Goal: Transaction & Acquisition: Purchase product/service

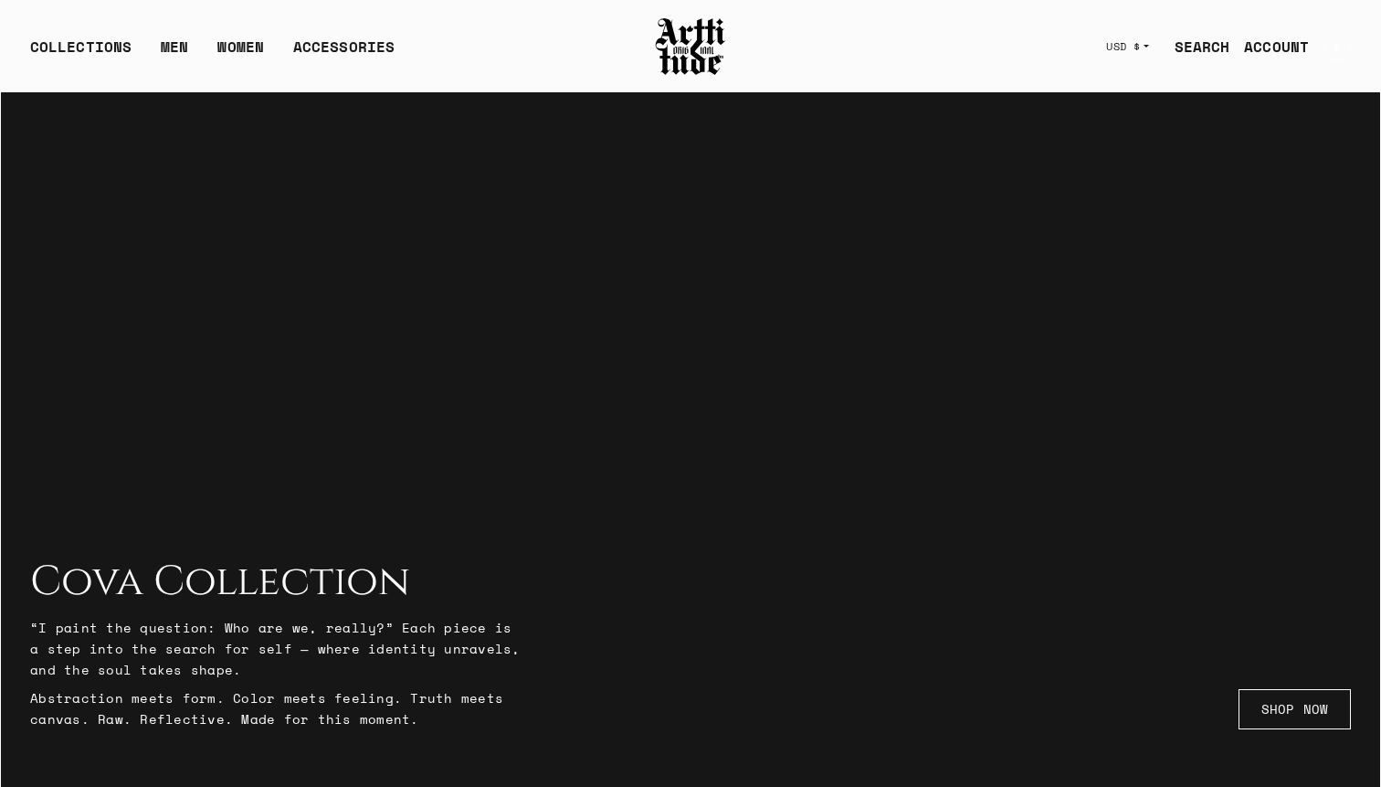
click at [1194, 33] on link "SEARCH" at bounding box center [1195, 46] width 70 height 37
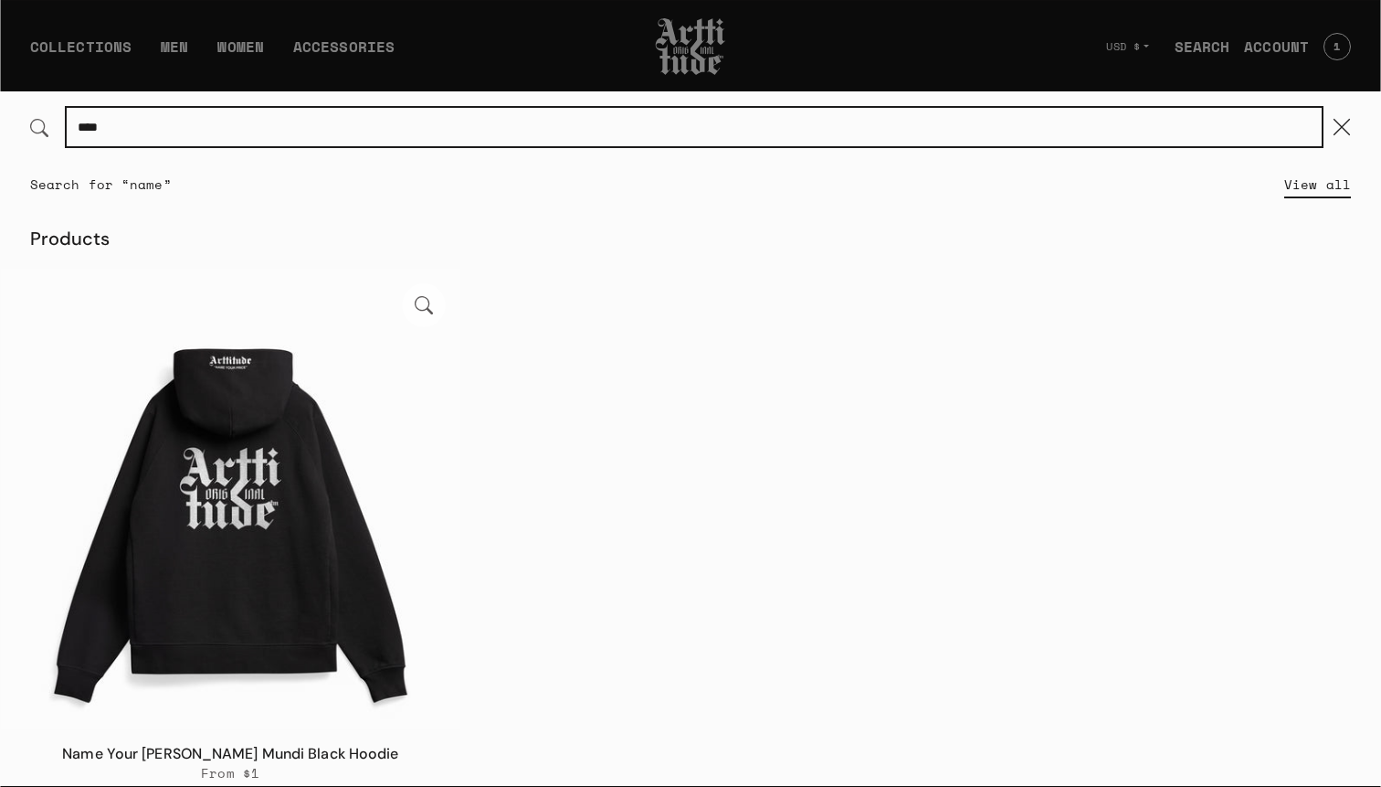
type input "****"
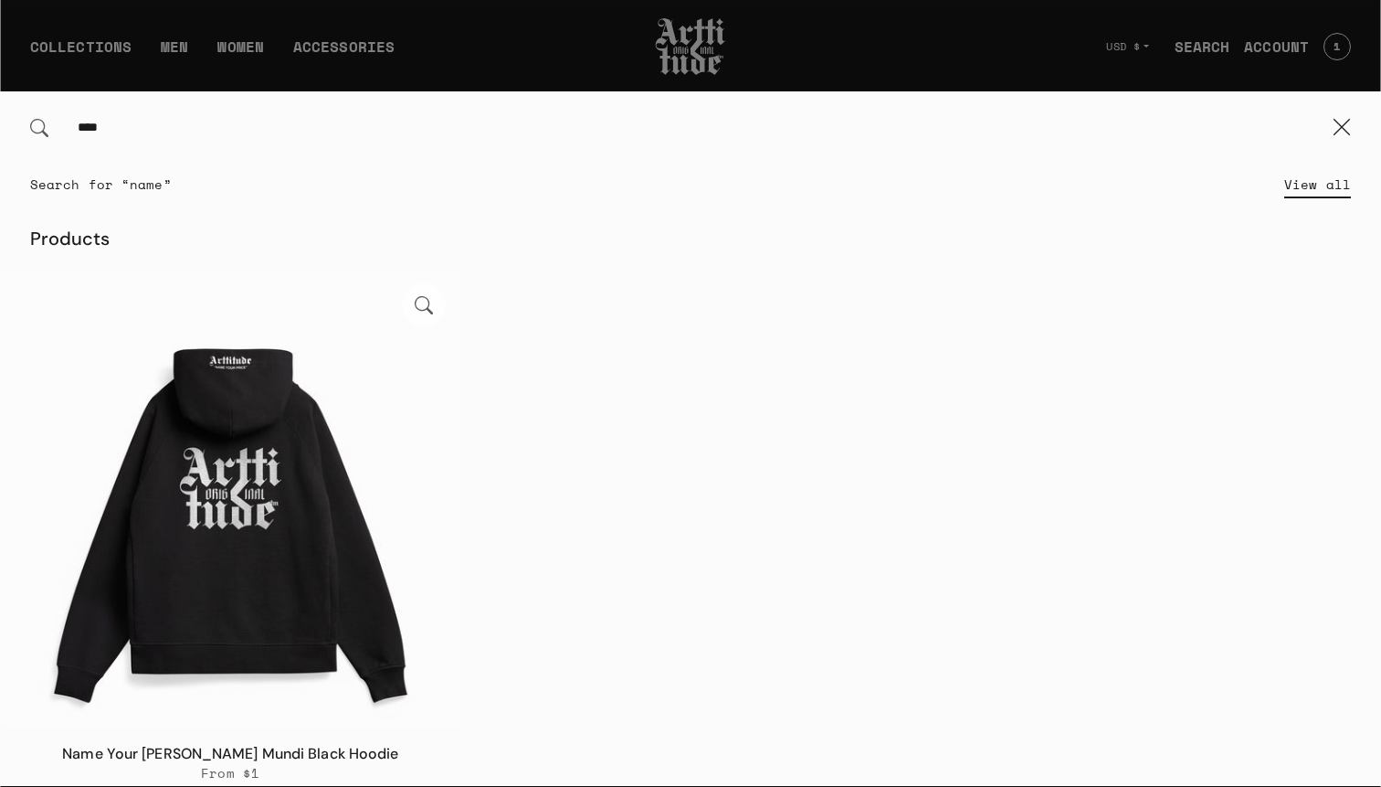
click at [231, 479] on img at bounding box center [230, 498] width 459 height 459
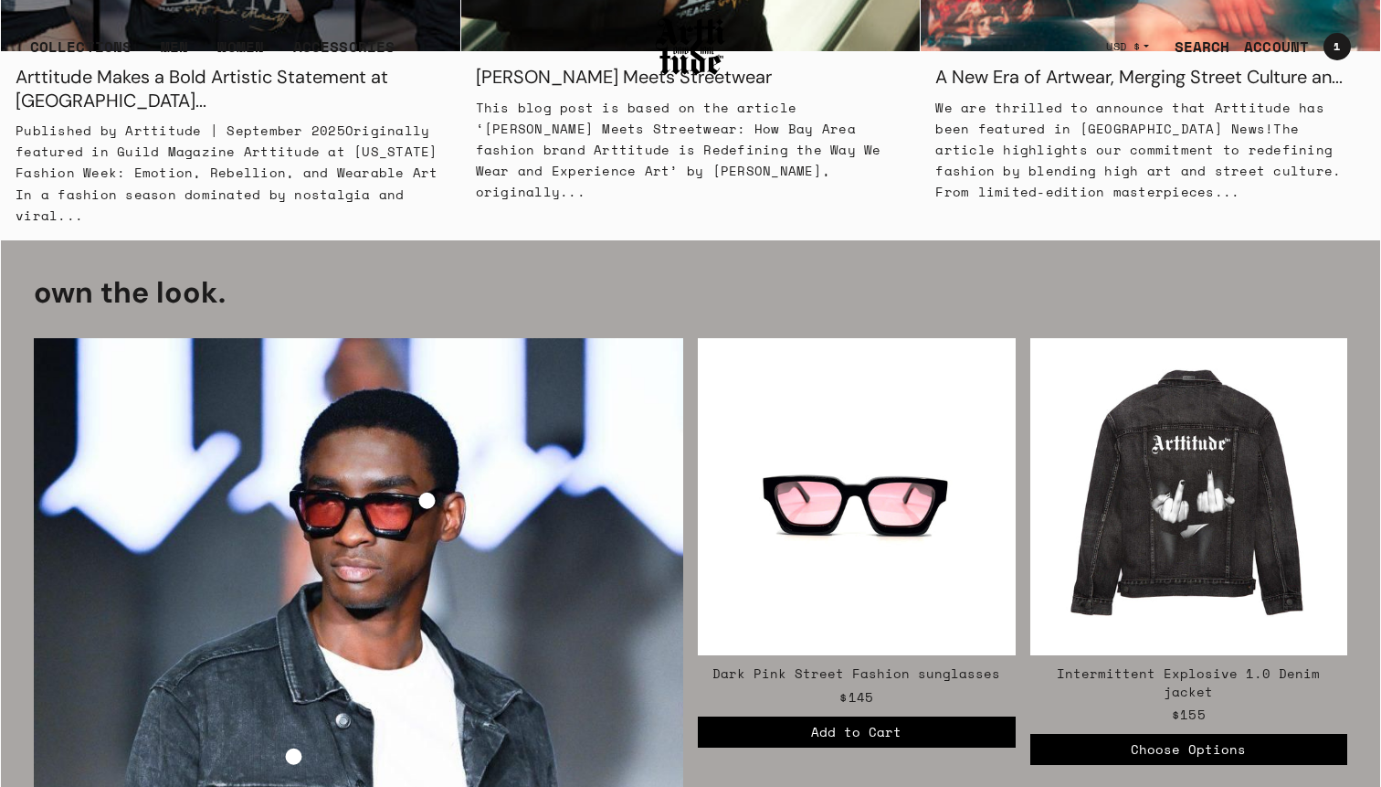
scroll to position [2201, 0]
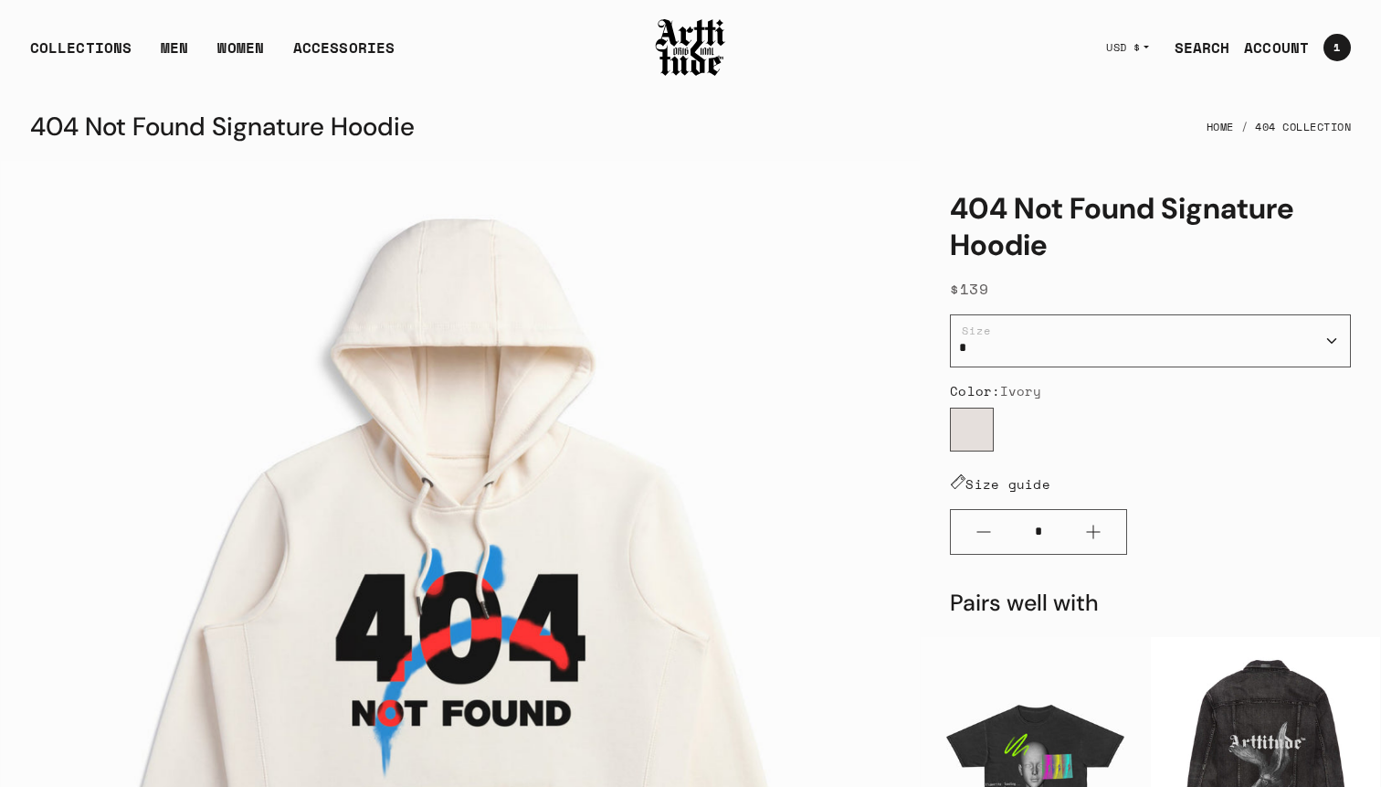
scroll to position [103, 0]
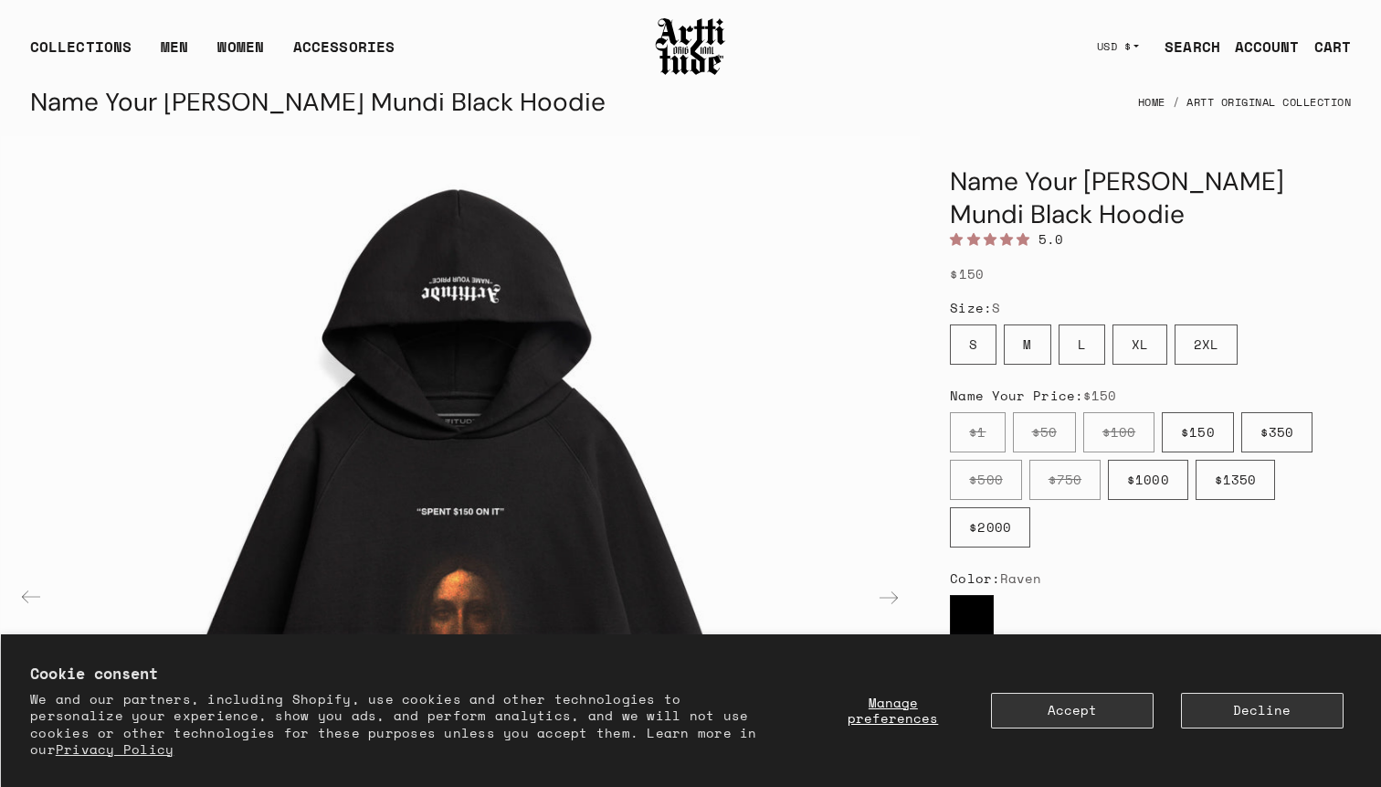
scroll to position [25, 0]
click at [1032, 342] on label "M" at bounding box center [1027, 344] width 47 height 40
click at [1226, 353] on label "2XL" at bounding box center [1206, 344] width 63 height 40
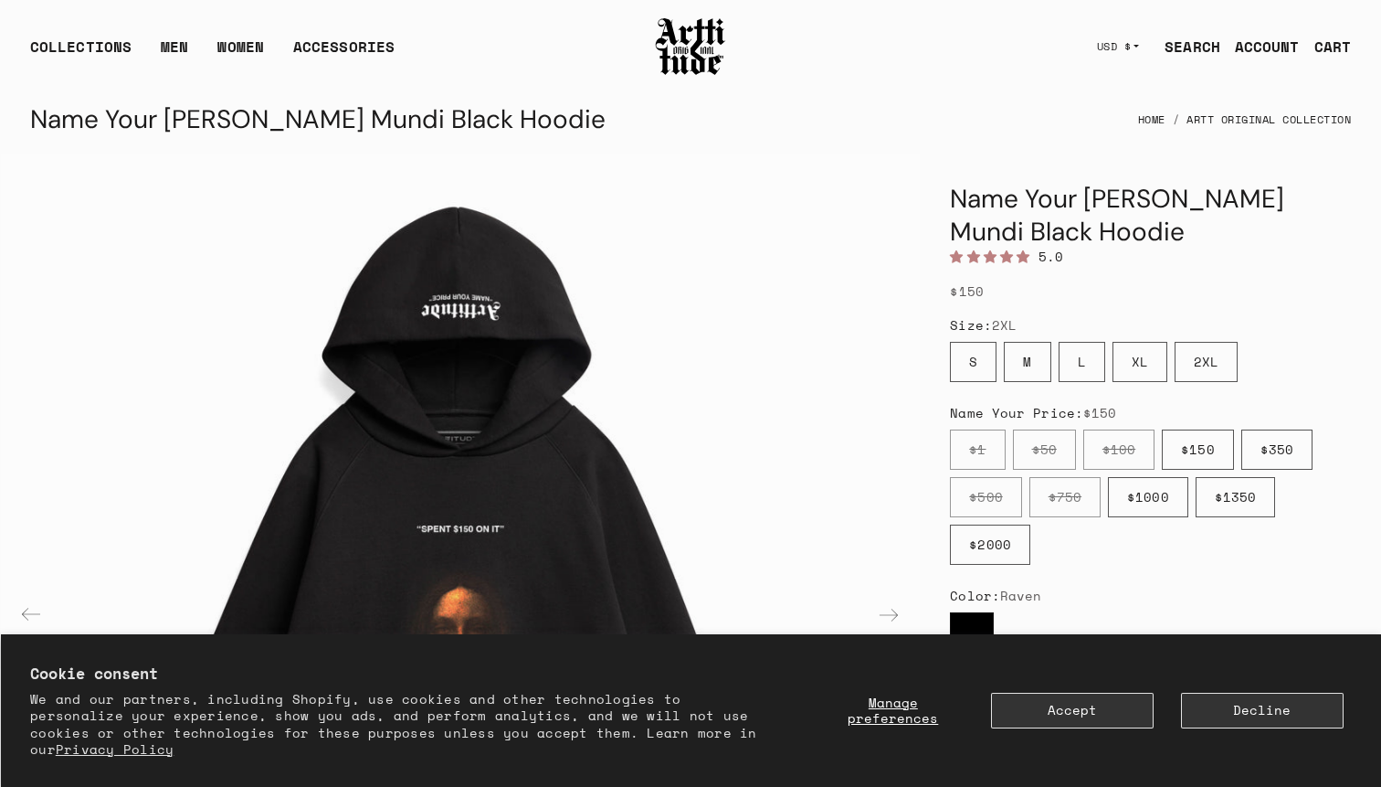
scroll to position [2, 0]
